Goal: Information Seeking & Learning: Learn about a topic

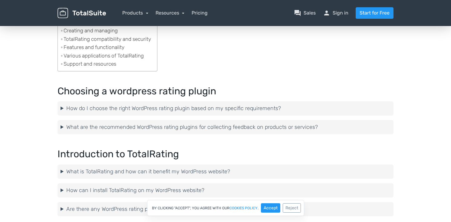
scroll to position [81, 0]
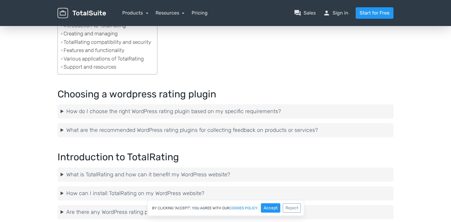
click at [62, 112] on summary "How do I choose the right WordPress rating plugin based on my specific requirem…" at bounding box center [225, 111] width 330 height 8
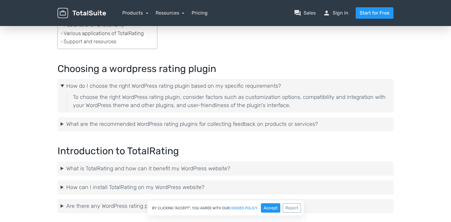
scroll to position [110, 0]
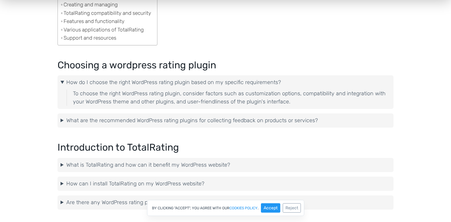
click at [63, 116] on details "What are the recommended WordPress rating plugins for collecting feedback on pr…" at bounding box center [225, 120] width 336 height 14
click at [63, 119] on summary "What are the recommended WordPress rating plugins for collecting feedback on pr…" at bounding box center [225, 120] width 330 height 8
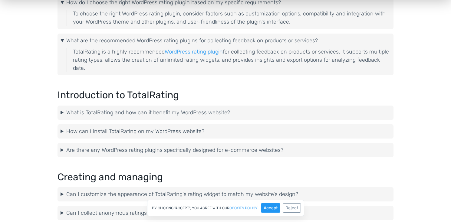
scroll to position [192, 0]
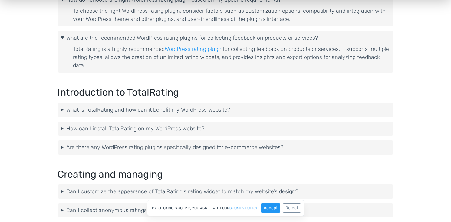
click at [65, 109] on summary "What is TotalRating and how can it benefit my WordPress website?" at bounding box center [225, 110] width 330 height 8
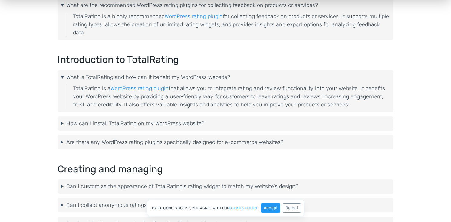
scroll to position [240, 0]
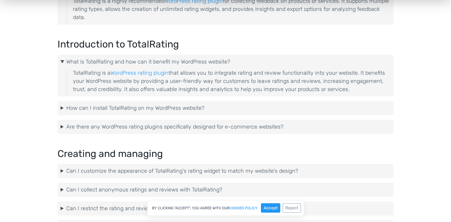
click at [65, 109] on summary "How can I install TotalRating on my WordPress website?" at bounding box center [225, 108] width 330 height 8
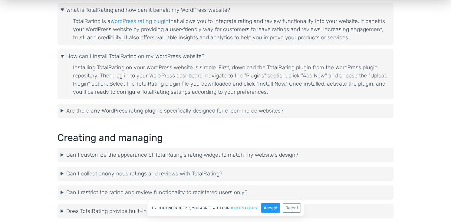
scroll to position [299, 0]
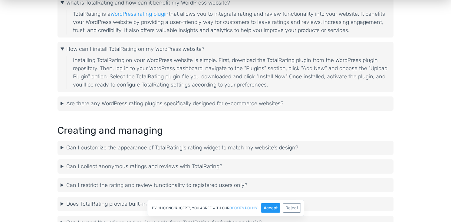
click at [63, 103] on summary "Are there any WordPress rating plugins specifically designed for e-commerce web…" at bounding box center [225, 103] width 330 height 8
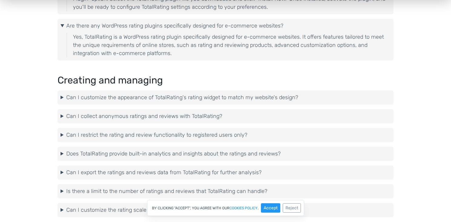
scroll to position [382, 0]
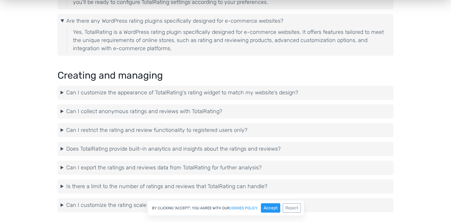
click at [62, 110] on summary "Can I collect anonymous ratings and reviews with TotalRating?" at bounding box center [225, 111] width 330 height 8
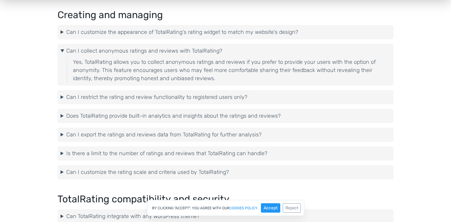
scroll to position [444, 0]
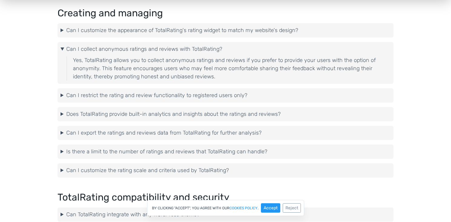
click at [63, 97] on summary "Can I restrict the rating and review functionality to registered users only?" at bounding box center [225, 95] width 330 height 8
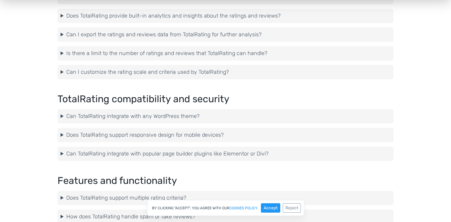
scroll to position [574, 0]
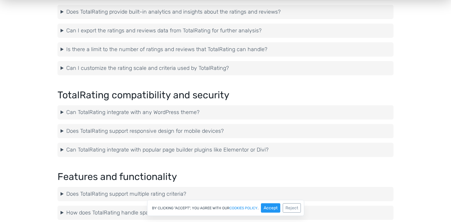
click at [61, 116] on summary "Can TotalRating integrate with any WordPress theme?" at bounding box center [225, 112] width 330 height 8
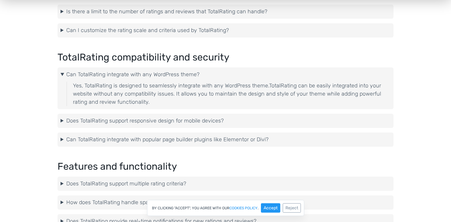
scroll to position [618, 0]
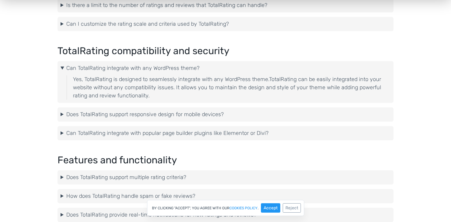
click at [61, 116] on summary "Does TotalRating support responsive design for mobile devices?" at bounding box center [225, 114] width 330 height 8
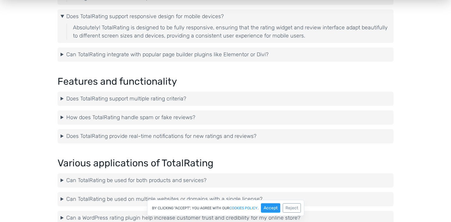
scroll to position [717, 0]
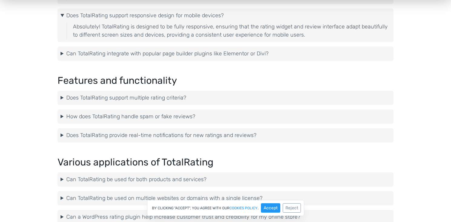
click at [61, 99] on summary "Does TotalRating support multiple rating criteria?" at bounding box center [225, 98] width 330 height 8
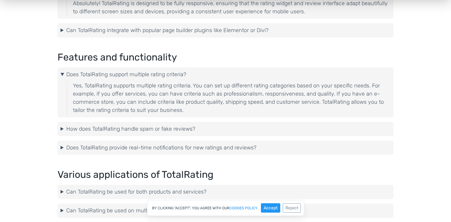
scroll to position [754, 0]
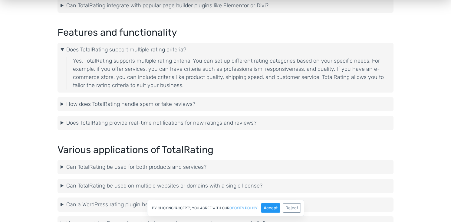
click at [63, 105] on summary "How does TotalRating handle spam or fake reviews?" at bounding box center [225, 104] width 330 height 8
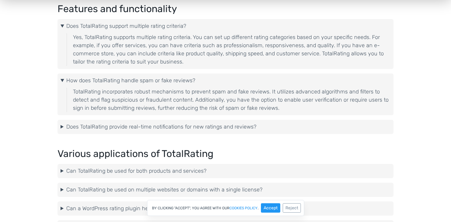
click at [61, 122] on details "Does TotalRating provide real-time notifications for new ratings and reviews? Y…" at bounding box center [225, 127] width 336 height 14
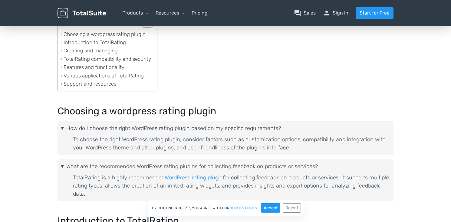
scroll to position [0, 0]
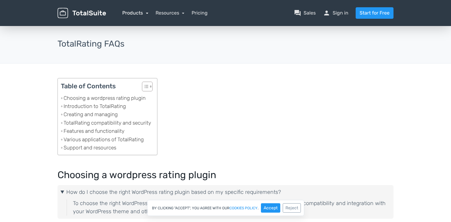
click at [146, 13] on link "Products" at bounding box center [135, 13] width 26 height 6
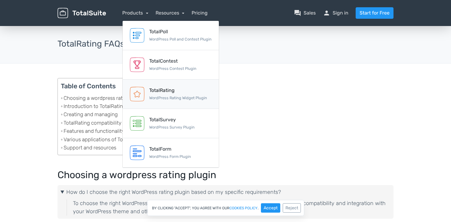
click at [161, 86] on link "TotalRating WordPress Rating Widget Plugin" at bounding box center [170, 94] width 96 height 29
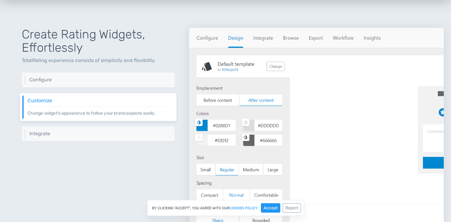
scroll to position [248, 0]
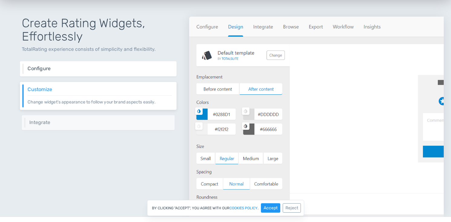
click at [129, 69] on h6 "Configure" at bounding box center [100, 68] width 144 height 5
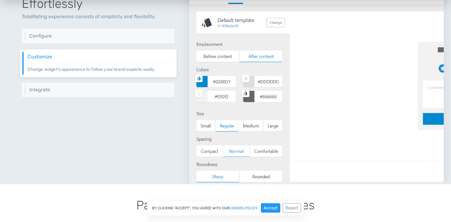
scroll to position [277, 0]
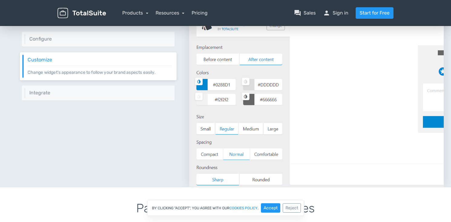
click at [126, 46] on div "Create Rating Widgets, Effortlessly TotalRating experience consists of simplici…" at bounding box center [98, 79] width 182 height 214
click at [129, 41] on h6 "Configure" at bounding box center [100, 38] width 144 height 5
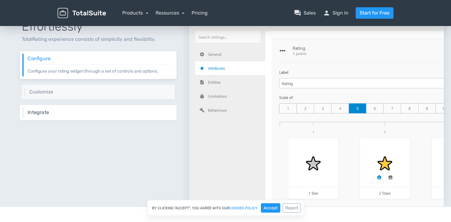
scroll to position [252, 0]
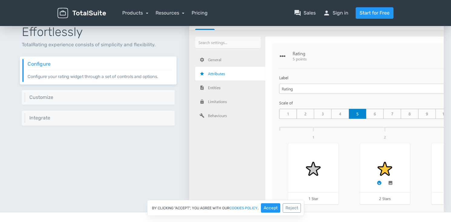
click at [144, 71] on p "Configure your rating widget through a set of controls and options." at bounding box center [100, 75] width 144 height 10
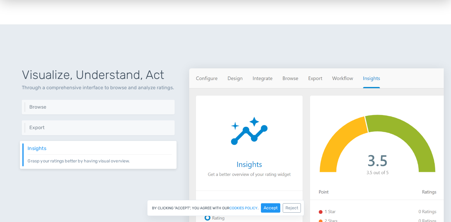
scroll to position [591, 0]
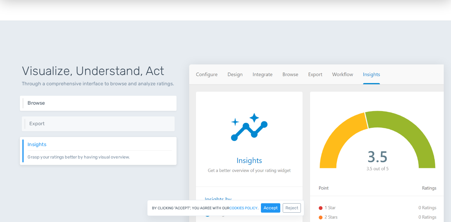
click at [114, 104] on h6 "Browse" at bounding box center [100, 102] width 144 height 5
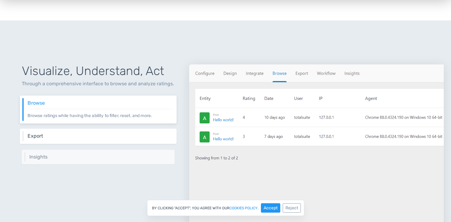
click at [108, 135] on h6 "Export" at bounding box center [100, 135] width 144 height 5
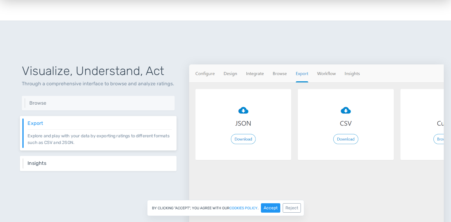
click at [106, 158] on div "Insights Grasp your ratings better by having visual overview." at bounding box center [98, 163] width 156 height 15
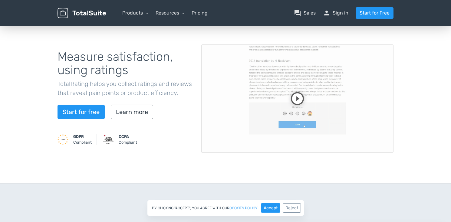
scroll to position [0, 0]
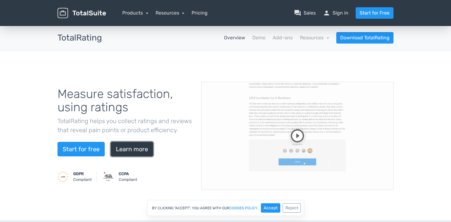
click at [120, 151] on link "Learn more" at bounding box center [132, 149] width 42 height 15
click at [259, 37] on link "Demo" at bounding box center [258, 37] width 13 height 7
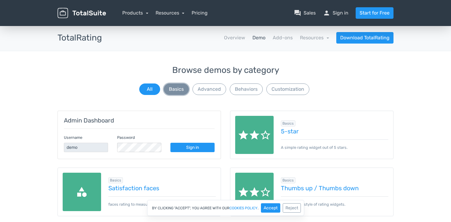
click at [179, 92] on button "Basics" at bounding box center [176, 88] width 25 height 11
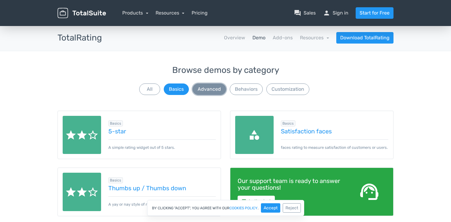
click at [206, 92] on button "Advanced" at bounding box center [209, 88] width 34 height 11
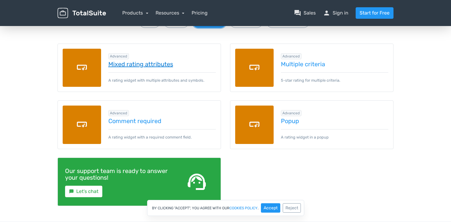
scroll to position [70, 0]
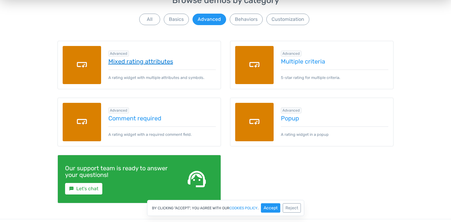
click at [156, 63] on link "Mixed rating attributes" at bounding box center [162, 61] width 108 height 7
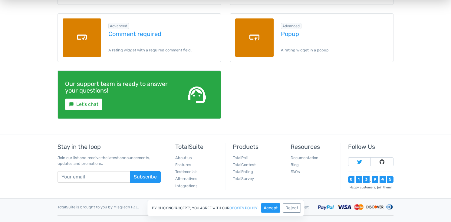
scroll to position [163, 0]
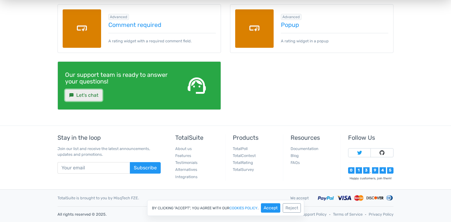
click at [91, 96] on link "sms Let's chat" at bounding box center [83, 95] width 37 height 11
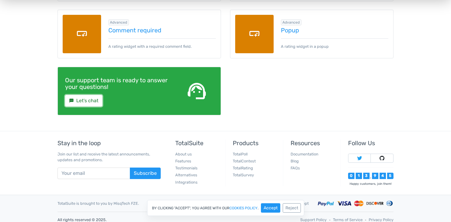
scroll to position [163, 0]
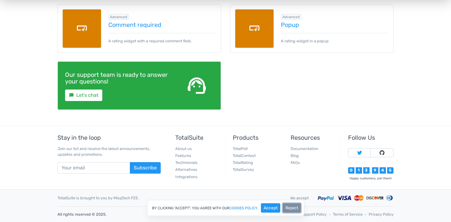
click at [291, 205] on button "Reject" at bounding box center [291, 207] width 18 height 9
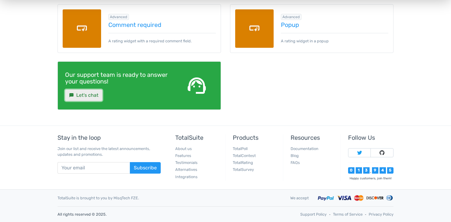
click at [96, 97] on link "sms Let's chat" at bounding box center [83, 95] width 37 height 11
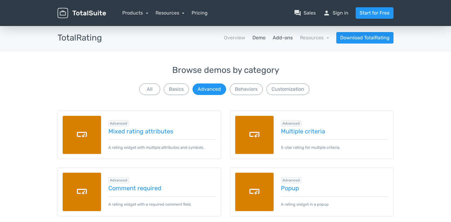
click at [284, 38] on link "Add-ons" at bounding box center [282, 37] width 20 height 7
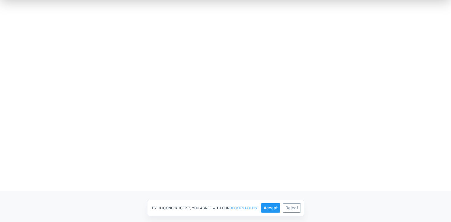
scroll to position [104, 0]
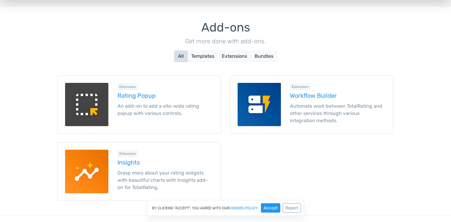
scroll to position [47, 0]
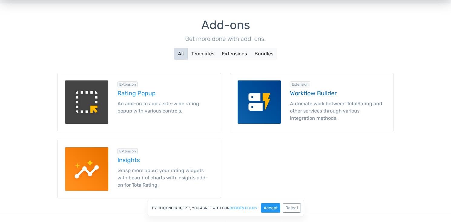
click at [327, 91] on h5 "Workflow Builder" at bounding box center [338, 93] width 96 height 7
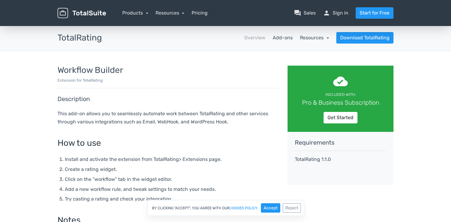
click at [319, 37] on link "Resources" at bounding box center [314, 38] width 29 height 6
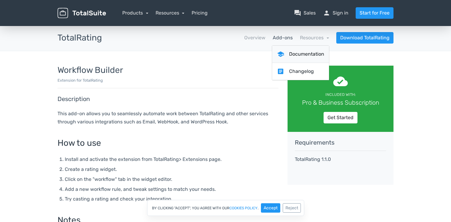
click at [308, 51] on link "school Documentation" at bounding box center [300, 54] width 57 height 17
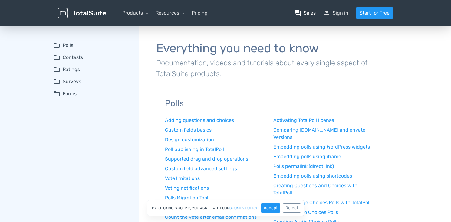
click at [305, 14] on link "question_answer Sales" at bounding box center [305, 12] width 22 height 7
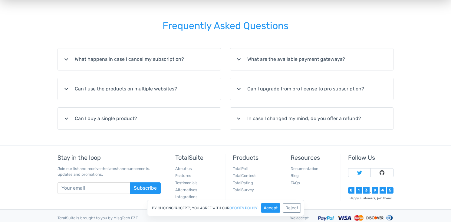
scroll to position [132, 0]
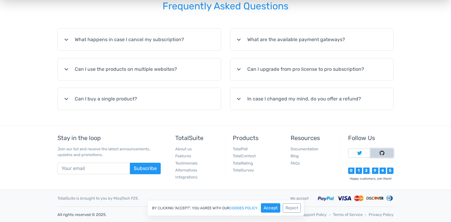
click at [380, 154] on img at bounding box center [381, 153] width 5 height 5
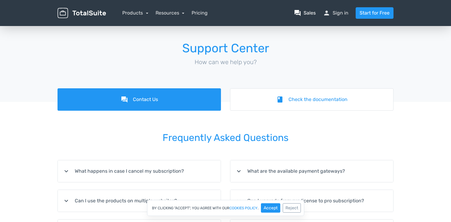
click at [297, 11] on span "question_answer" at bounding box center [297, 12] width 7 height 7
click at [141, 13] on link "Products" at bounding box center [135, 13] width 26 height 6
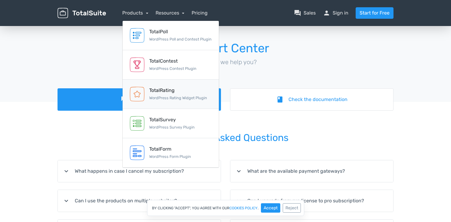
click at [165, 90] on div "TotalRating" at bounding box center [178, 90] width 58 height 7
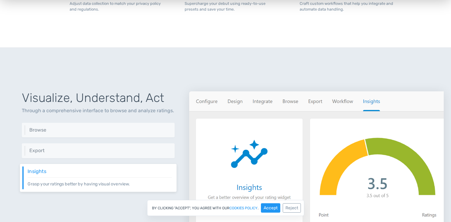
scroll to position [569, 0]
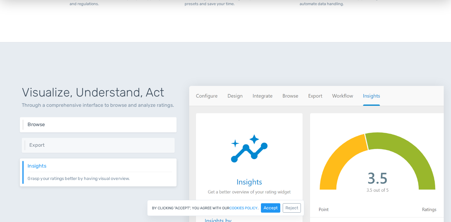
click at [109, 129] on div "Browse Browse ratings while having the ability to filter, reset, and more." at bounding box center [98, 124] width 156 height 15
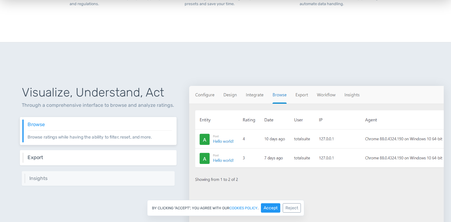
click at [91, 152] on div "Export Explore and play with your data by exporting ratings to different format…" at bounding box center [98, 157] width 156 height 15
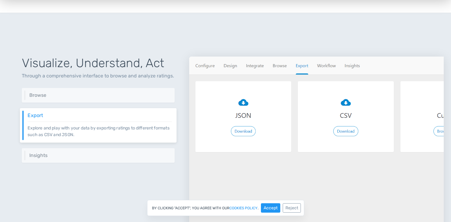
scroll to position [602, 0]
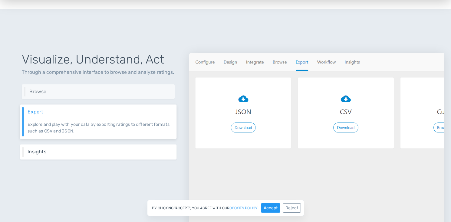
click at [91, 150] on h6 "Insights" at bounding box center [100, 151] width 144 height 5
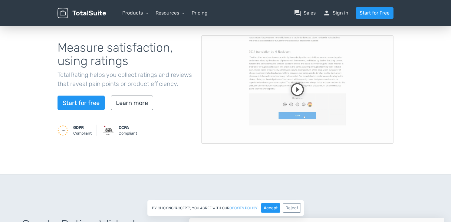
scroll to position [34, 0]
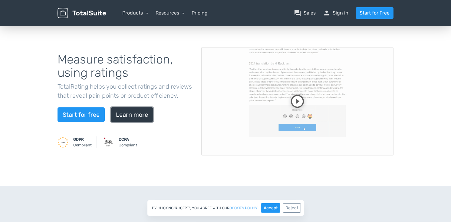
click at [121, 117] on link "Learn more" at bounding box center [132, 114] width 42 height 15
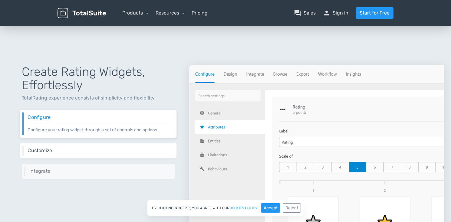
scroll to position [217, 0]
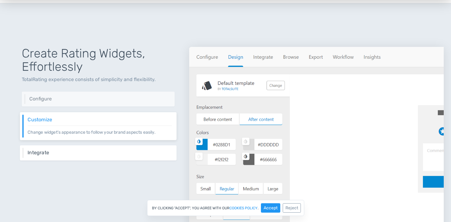
click at [113, 148] on div "Integrate TotalRating offers different ways to integrate the rating widget incl…" at bounding box center [98, 152] width 156 height 15
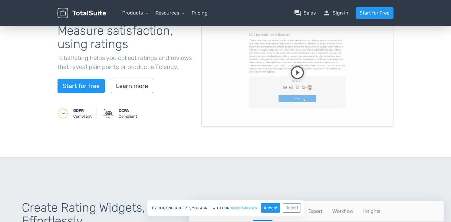
scroll to position [0, 0]
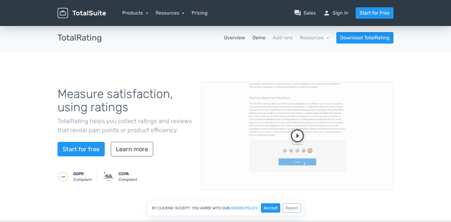
click at [254, 39] on link "Demo" at bounding box center [258, 37] width 13 height 7
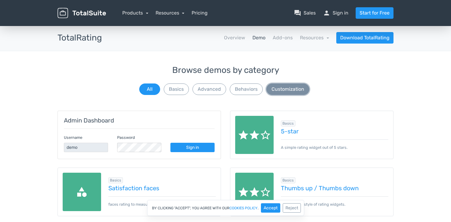
click at [290, 88] on button "Customization" at bounding box center [287, 88] width 43 height 11
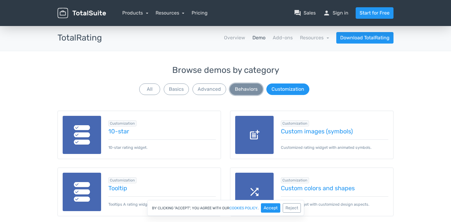
click at [246, 83] on button "Behaviors" at bounding box center [246, 88] width 33 height 11
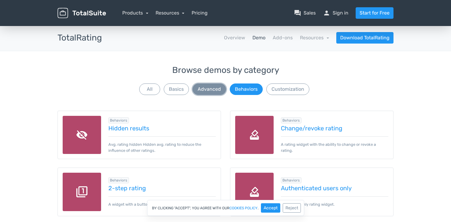
click at [206, 90] on button "Advanced" at bounding box center [209, 88] width 34 height 11
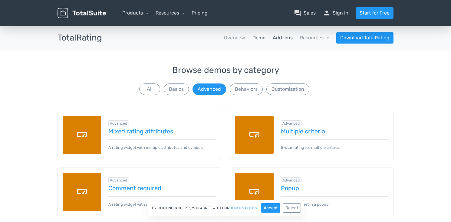
click at [282, 40] on link "Add-ons" at bounding box center [282, 37] width 20 height 7
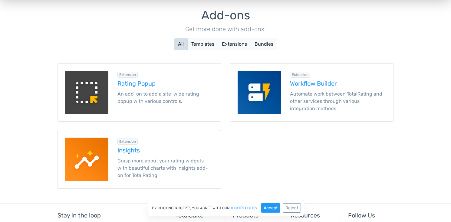
scroll to position [78, 0]
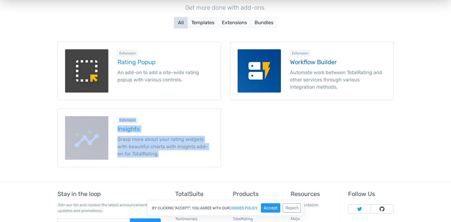
click at [311, 61] on h5 "Workflow Builder" at bounding box center [338, 62] width 96 height 7
